Goal: Task Accomplishment & Management: Use online tool/utility

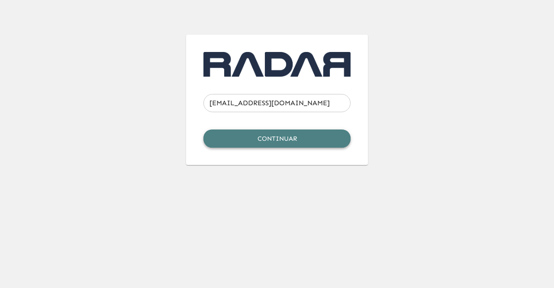
click at [257, 144] on button "Continuar" at bounding box center [276, 138] width 147 height 18
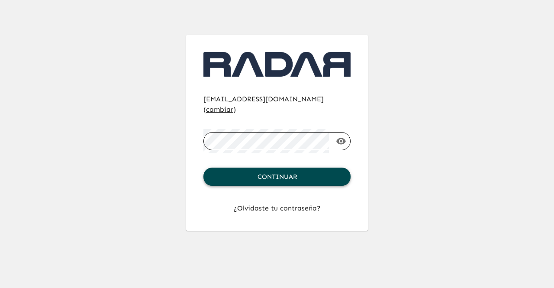
click at [302, 167] on button "Continuar" at bounding box center [276, 176] width 147 height 18
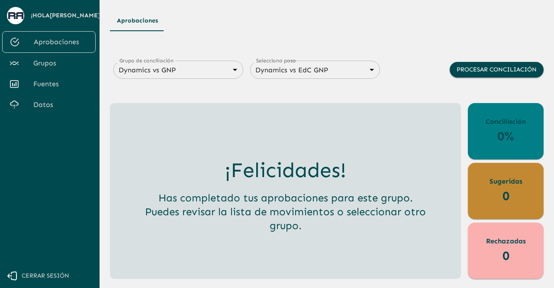
click at [50, 58] on span "Grupos" at bounding box center [60, 63] width 55 height 10
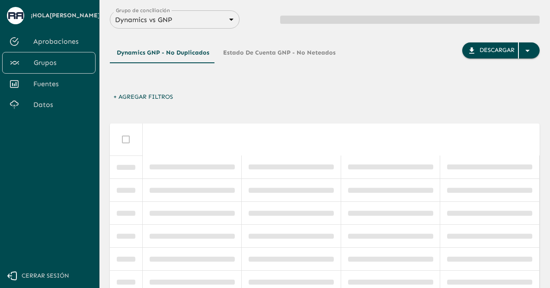
click at [56, 80] on span "Fuentes" at bounding box center [60, 84] width 55 height 10
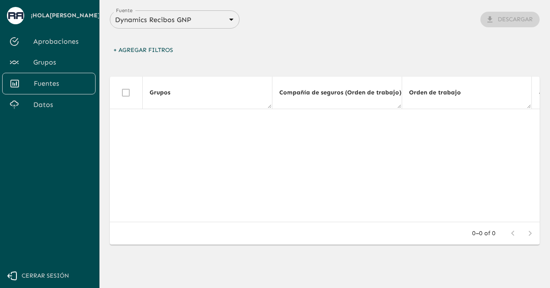
click at [188, 23] on body "Se están procesando los movimientos. Algunas acciones permanecerán deshabilitad…" at bounding box center [275, 144] width 550 height 288
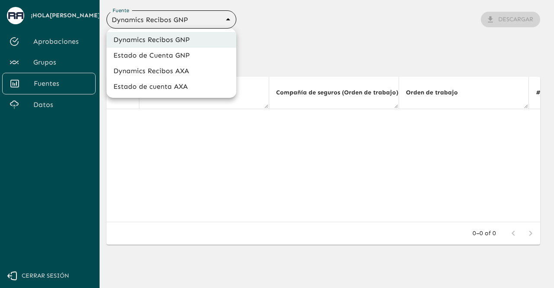
click at [171, 71] on li "Dynamics Recibos AXA" at bounding box center [171, 71] width 130 height 16
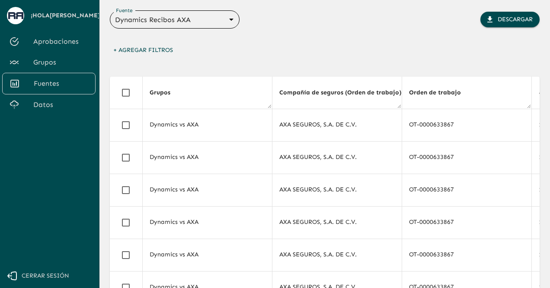
click at [213, 20] on body "Se están procesando los movimientos. Algunas acciones permanecerán deshabilitad…" at bounding box center [275, 144] width 550 height 288
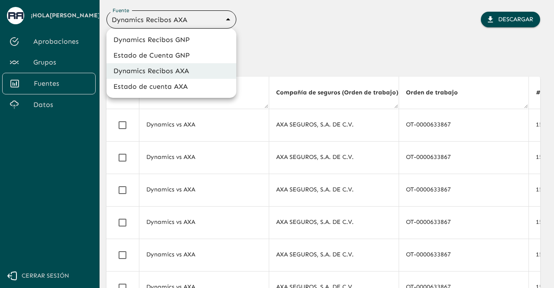
click at [188, 57] on li "Estado de Cuenta GNP" at bounding box center [171, 56] width 130 height 16
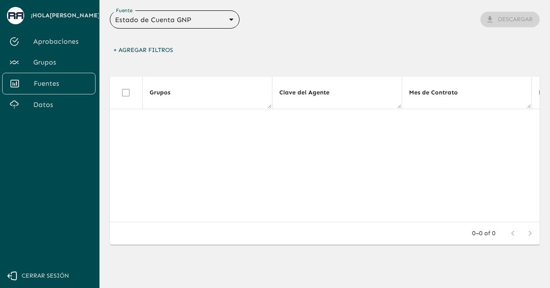
click at [216, 26] on div "Estado de Cuenta GNP 68360e545ed9181a8245dd9b Fuente" at bounding box center [175, 19] width 130 height 18
click at [214, 23] on body "Se están procesando los movimientos. Algunas acciones permanecerán deshabilitad…" at bounding box center [277, 144] width 554 height 288
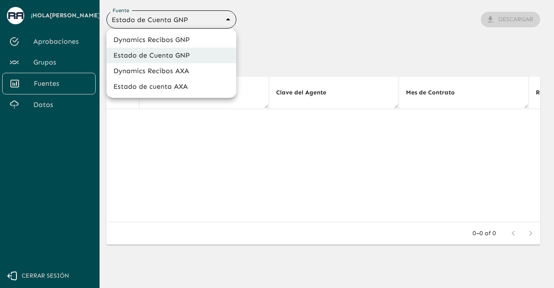
click at [199, 41] on li "Dynamics Recibos GNP" at bounding box center [171, 40] width 130 height 16
type input "683f283f336112e7999fc7c3"
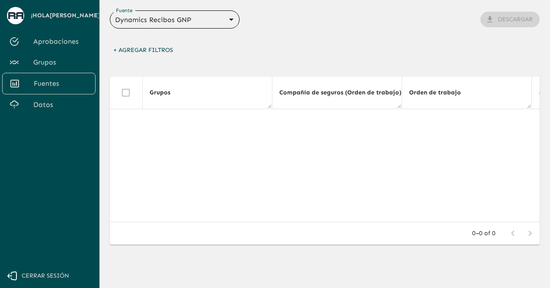
click at [55, 97] on link "Datos" at bounding box center [48, 104] width 93 height 21
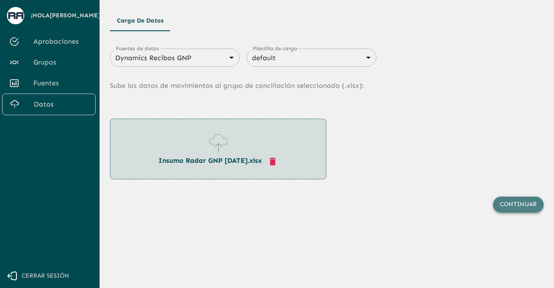
click at [507, 202] on button "Continuar" at bounding box center [518, 204] width 51 height 16
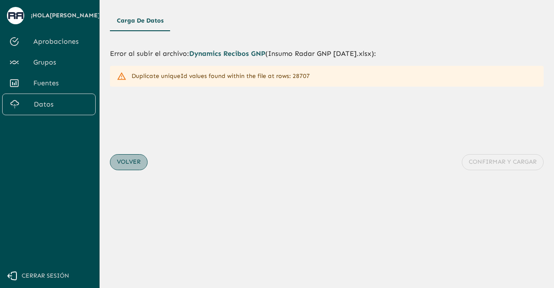
click at [132, 160] on button "Volver" at bounding box center [129, 162] width 38 height 16
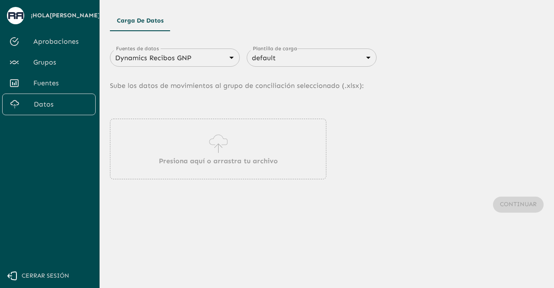
click at [267, 154] on div "Presiona aquí o arrastra tu archivo" at bounding box center [218, 149] width 216 height 61
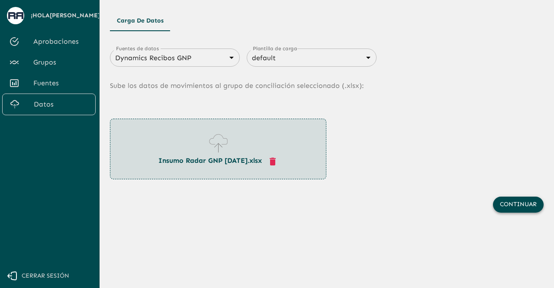
click at [506, 205] on button "Continuar" at bounding box center [518, 204] width 51 height 16
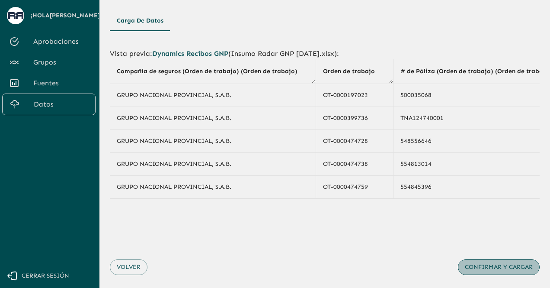
click at [486, 262] on button "Confirmar y cargar" at bounding box center [499, 267] width 82 height 16
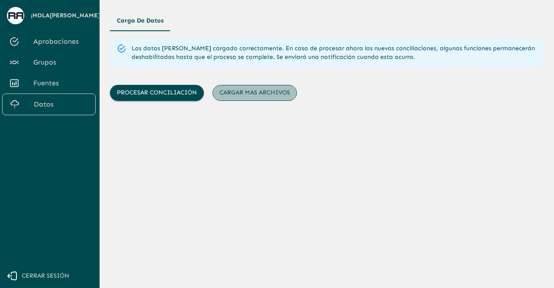
click at [244, 87] on button "Cargar mas archivos" at bounding box center [254, 93] width 84 height 16
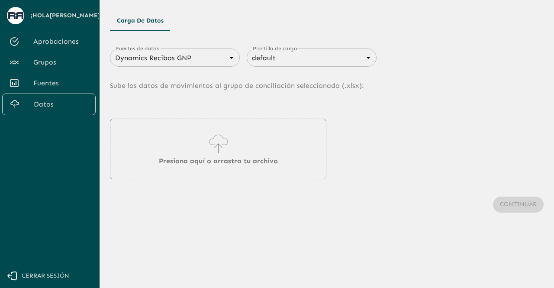
click at [233, 58] on body "Se están procesando los movimientos. Algunas acciones permanecerán deshabilitad…" at bounding box center [277, 144] width 554 height 288
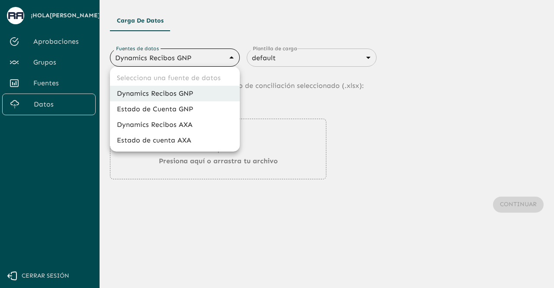
click at [183, 106] on li "Estado de Cuenta GNP" at bounding box center [175, 109] width 130 height 16
type input "68360e545ed9181a8245dd9b"
type input "68405816993b98be2d8f622c"
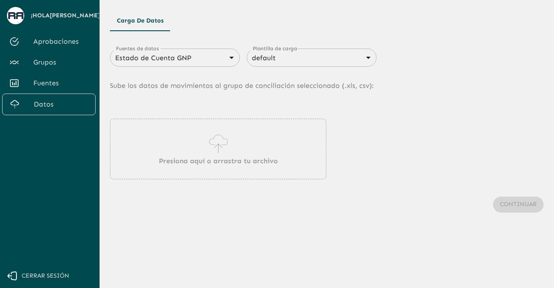
click at [200, 148] on div "Presiona aquí o arrastra tu archivo" at bounding box center [218, 149] width 216 height 61
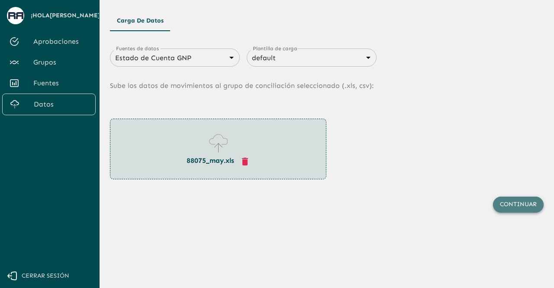
click at [528, 207] on button "Continuar" at bounding box center [518, 204] width 51 height 16
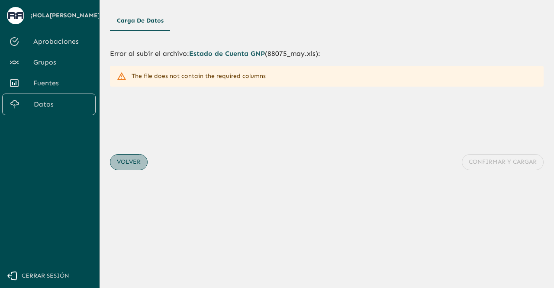
click at [132, 167] on button "Volver" at bounding box center [129, 162] width 38 height 16
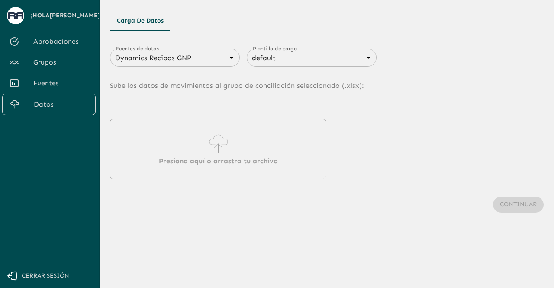
click at [203, 138] on div "Presiona aquí o arrastra tu archivo" at bounding box center [218, 149] width 216 height 61
click at [226, 58] on body "Se están procesando los movimientos. Algunas acciones permanecerán deshabilitad…" at bounding box center [277, 144] width 554 height 288
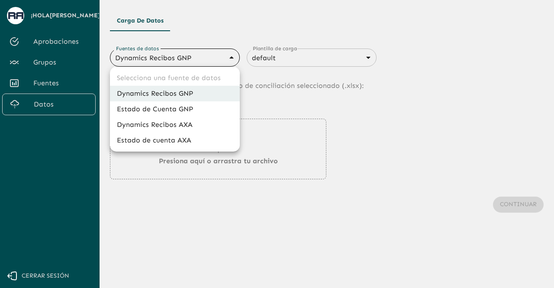
click at [202, 103] on li "Estado de Cuenta GNP" at bounding box center [175, 109] width 130 height 16
type input "68360e545ed9181a8245dd9b"
type input "68405816993b98be2d8f622c"
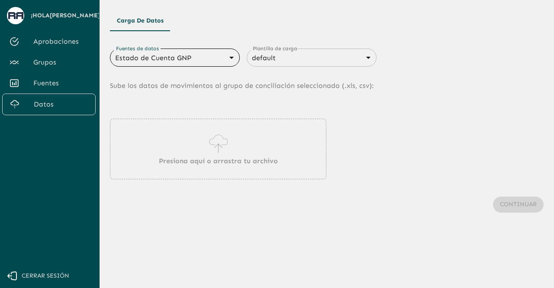
click at [198, 146] on div "Presiona aquí o arrastra tu archivo" at bounding box center [218, 149] width 216 height 61
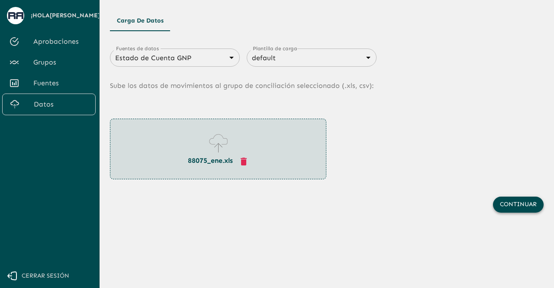
click at [504, 204] on button "Continuar" at bounding box center [518, 204] width 51 height 16
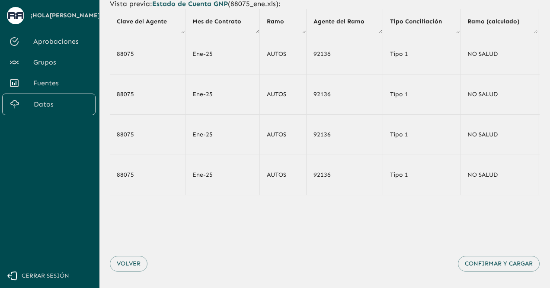
scroll to position [52, 0]
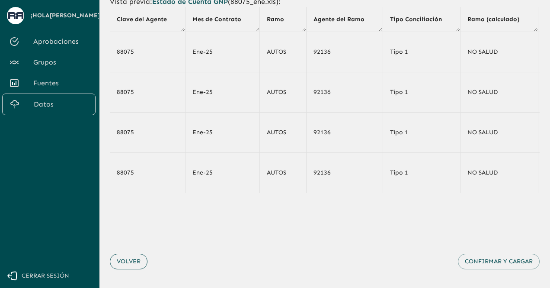
click at [129, 261] on button "Volver" at bounding box center [129, 262] width 38 height 16
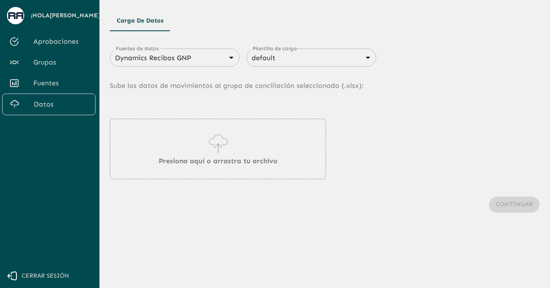
scroll to position [0, 0]
click at [221, 51] on div "Dynamics Recibos GNP 683f283f336112e7999fc7c3 [PERSON_NAME] de datos" at bounding box center [175, 57] width 130 height 18
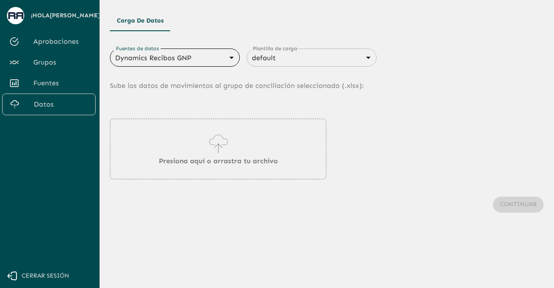
click at [230, 57] on body "Se están procesando los movimientos. Algunas acciones permanecerán deshabilitad…" at bounding box center [277, 144] width 554 height 288
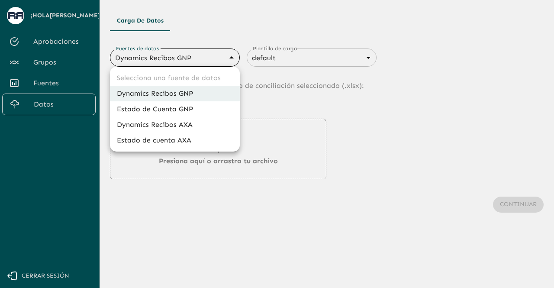
click at [187, 95] on li "Dynamics Recibos GNP" at bounding box center [175, 94] width 130 height 16
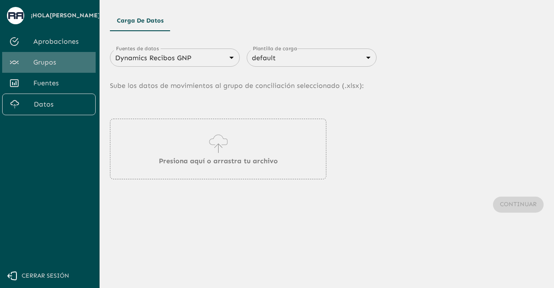
click at [49, 58] on span "Grupos" at bounding box center [60, 62] width 55 height 10
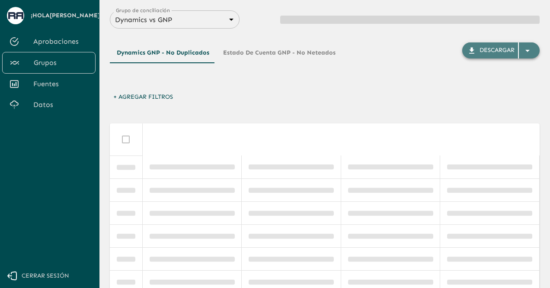
click at [530, 53] on icon "button" at bounding box center [528, 50] width 10 height 10
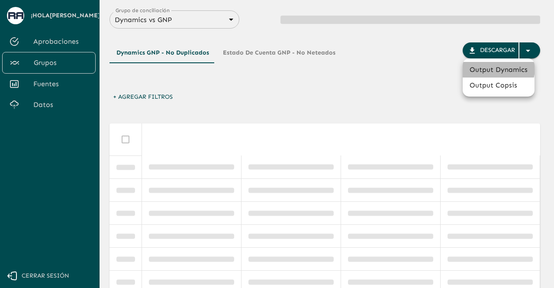
click at [479, 67] on li "Output Dynamics" at bounding box center [499, 70] width 72 height 16
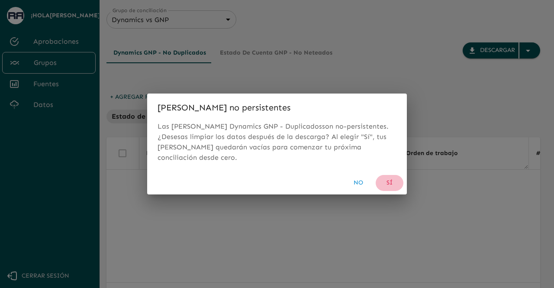
click at [392, 176] on button "Sí" at bounding box center [390, 183] width 28 height 16
